Goal: Information Seeking & Learning: Find specific fact

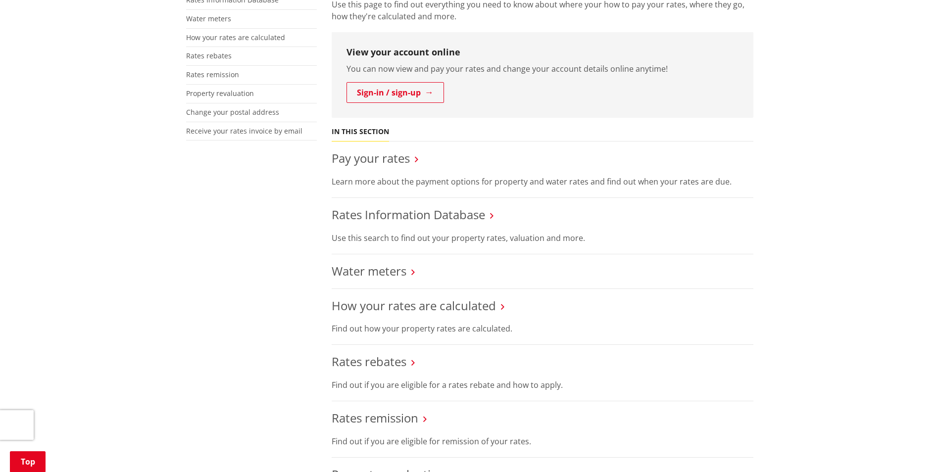
scroll to position [247, 0]
click at [434, 215] on link "Rates Information Database" at bounding box center [408, 214] width 153 height 16
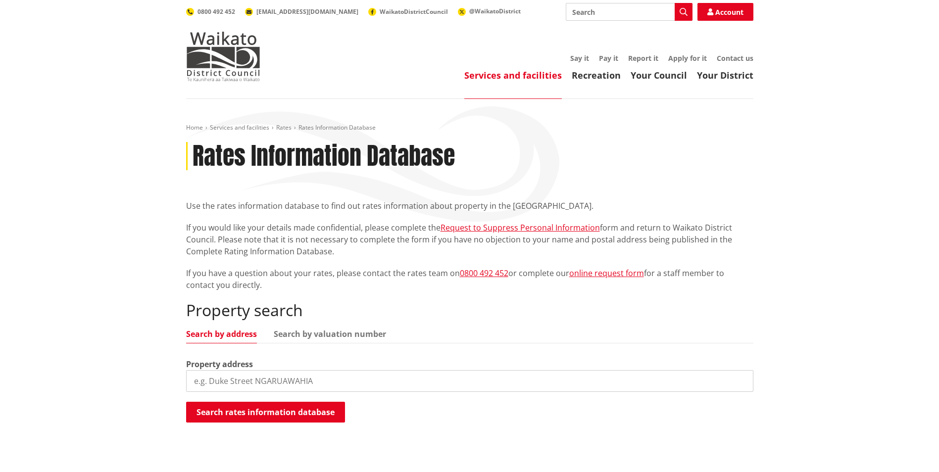
click at [233, 374] on input "search" at bounding box center [469, 381] width 567 height 22
click at [242, 410] on button "Search rates information database" at bounding box center [265, 412] width 159 height 21
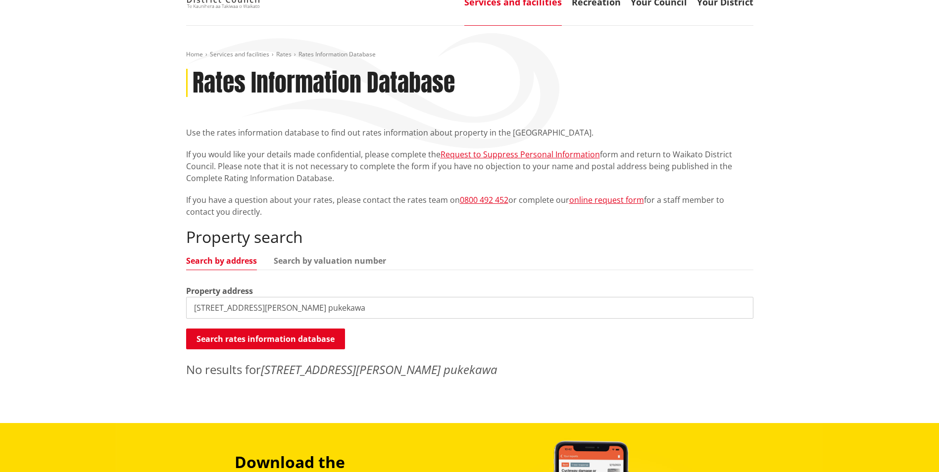
scroll to position [99, 0]
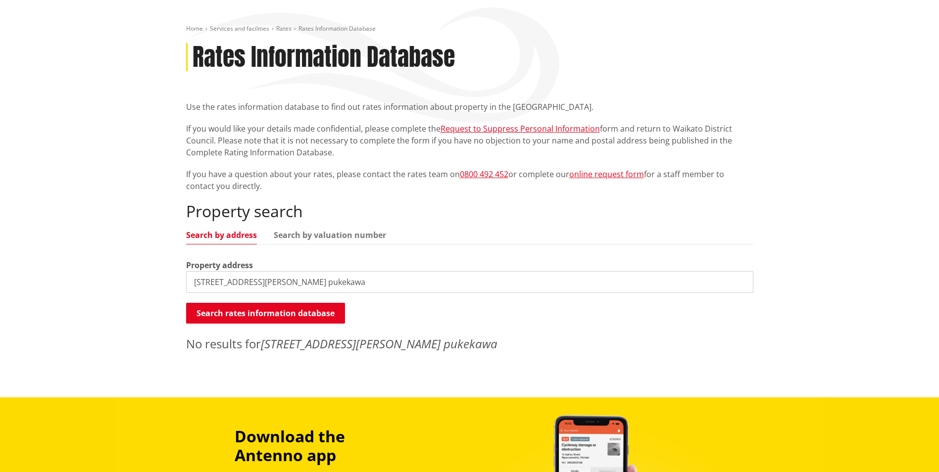
drag, startPoint x: 259, startPoint y: 282, endPoint x: 347, endPoint y: 274, distance: 88.4
click at [347, 274] on input "75 Geraghty road pukekawa" at bounding box center [469, 282] width 567 height 22
type input "75 Geraghty road"
click at [280, 311] on button "Search rates information database" at bounding box center [265, 313] width 159 height 21
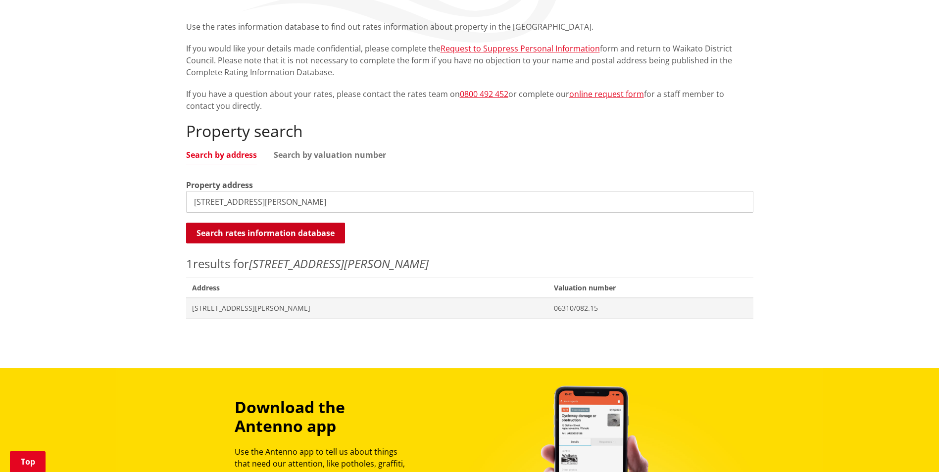
scroll to position [198, 0]
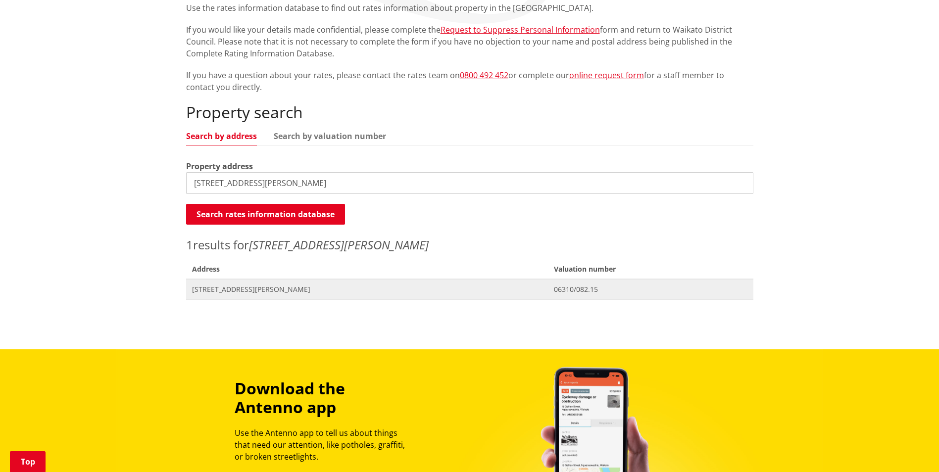
click at [259, 288] on span "[STREET_ADDRESS][PERSON_NAME]" at bounding box center [367, 290] width 350 height 10
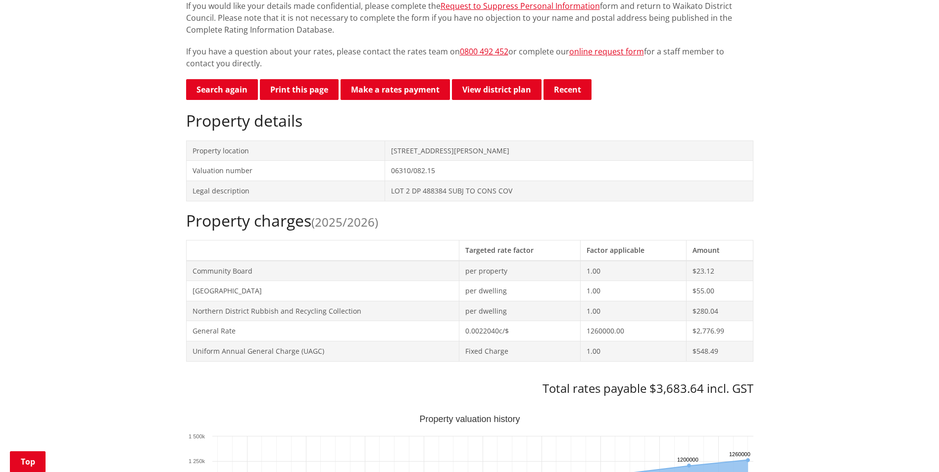
scroll to position [198, 0]
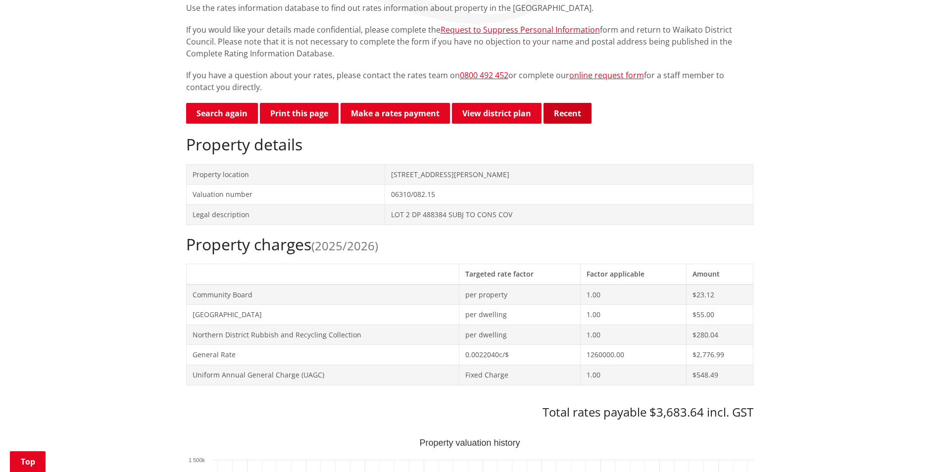
click at [572, 114] on button "Recent" at bounding box center [567, 113] width 48 height 21
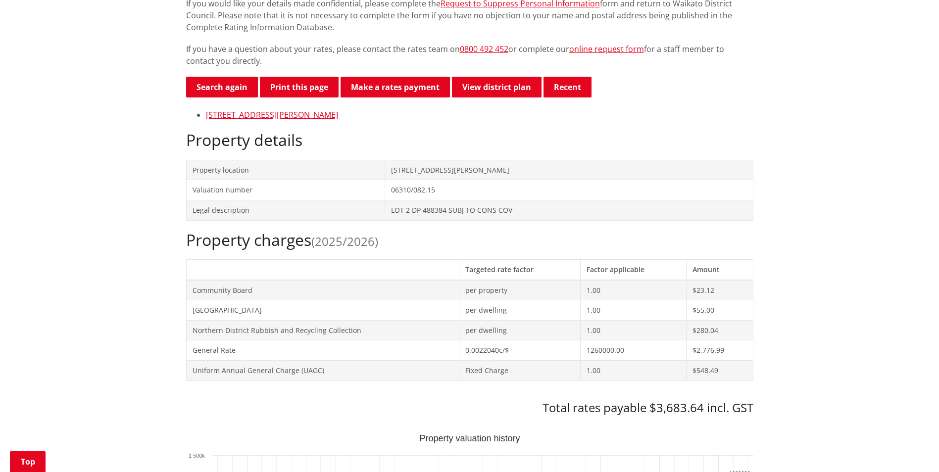
scroll to position [247, 0]
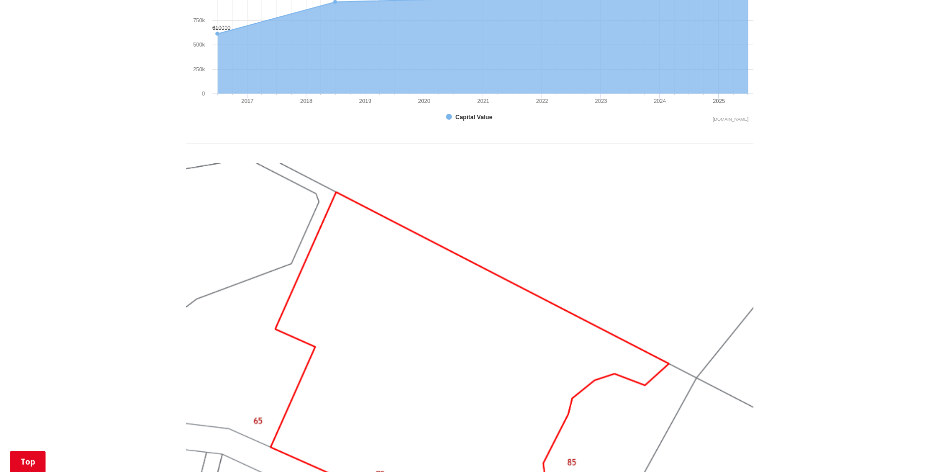
scroll to position [495, 0]
